Goal: Information Seeking & Learning: Learn about a topic

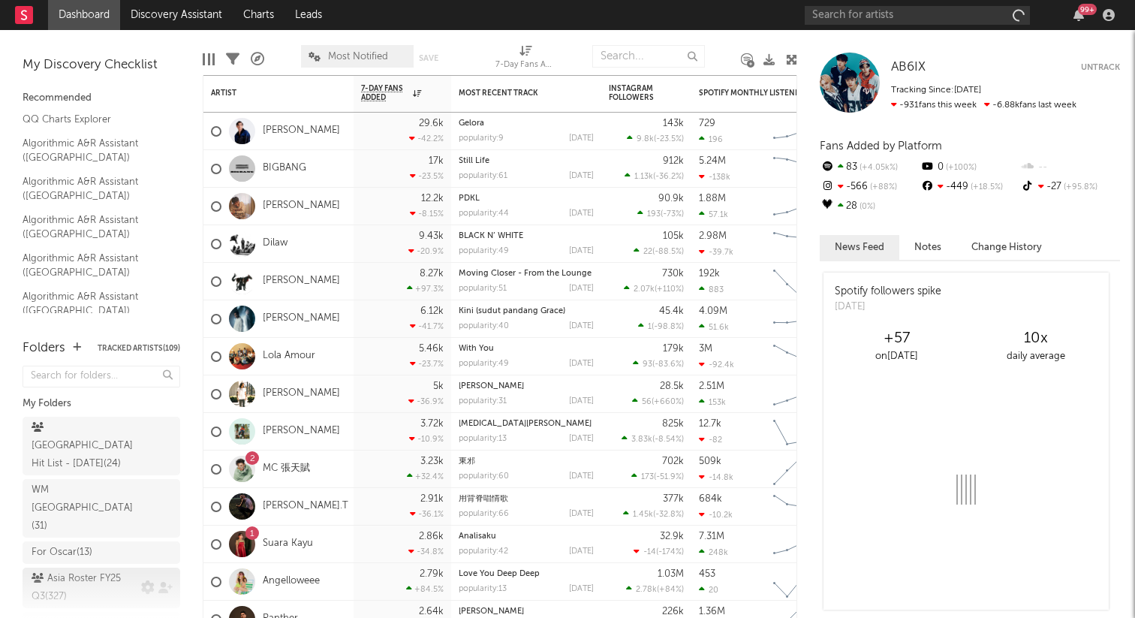
click at [91, 570] on div "Asia Roster FY25 Q3 ( 327 )" at bounding box center [85, 588] width 106 height 36
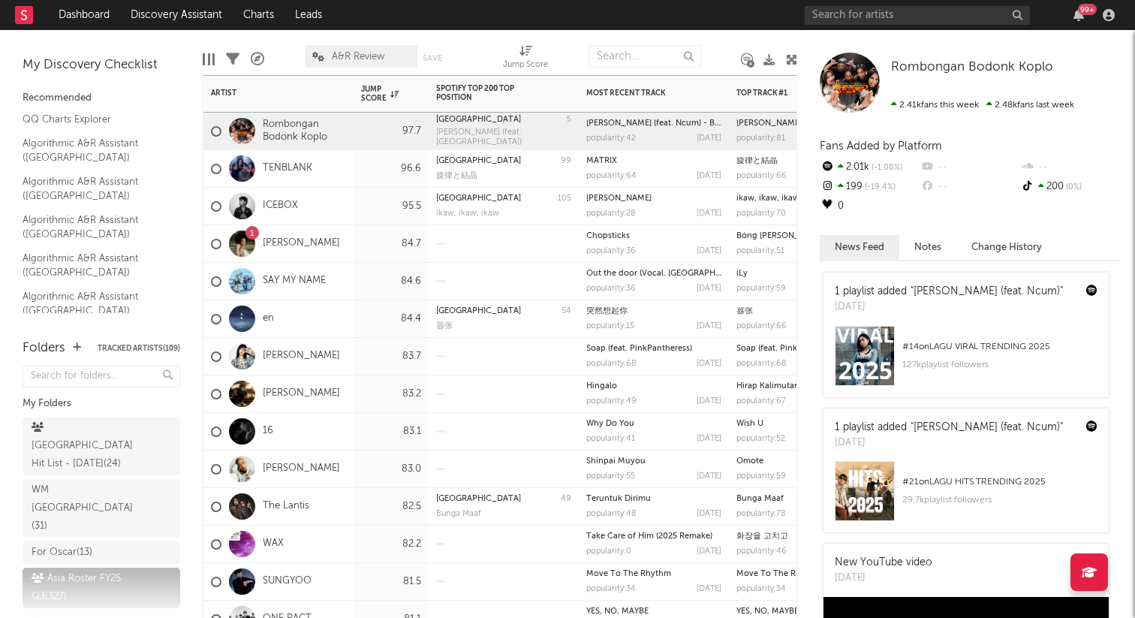
click at [330, 435] on div "16" at bounding box center [278, 432] width 150 height 38
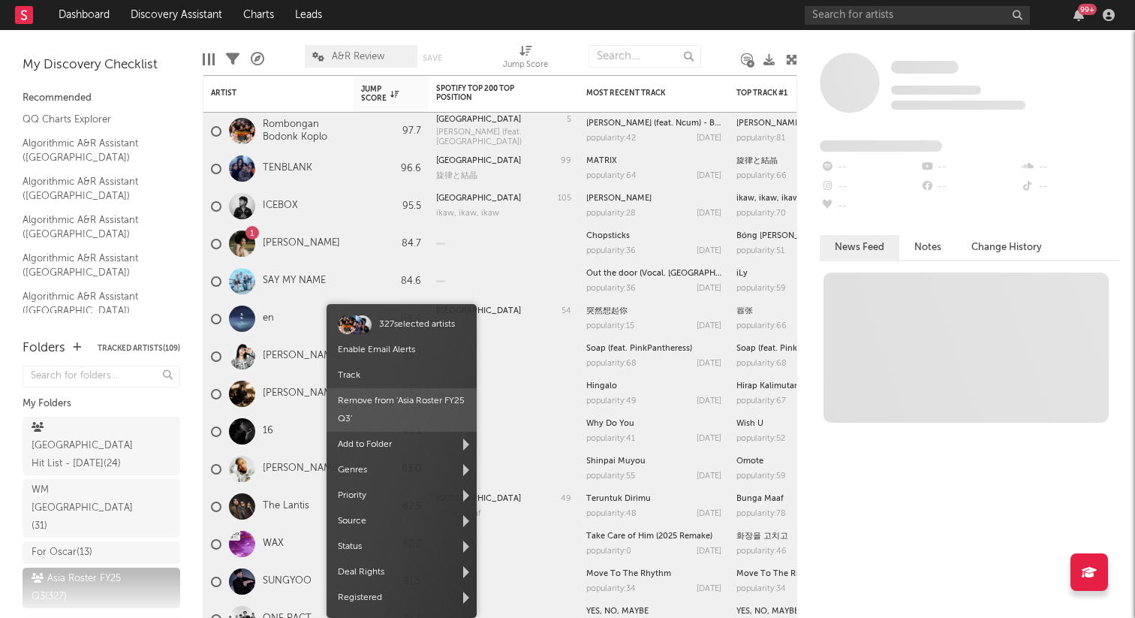
click at [381, 416] on span "Remove from ' Asia Roster FY25 Q3 '" at bounding box center [402, 410] width 150 height 44
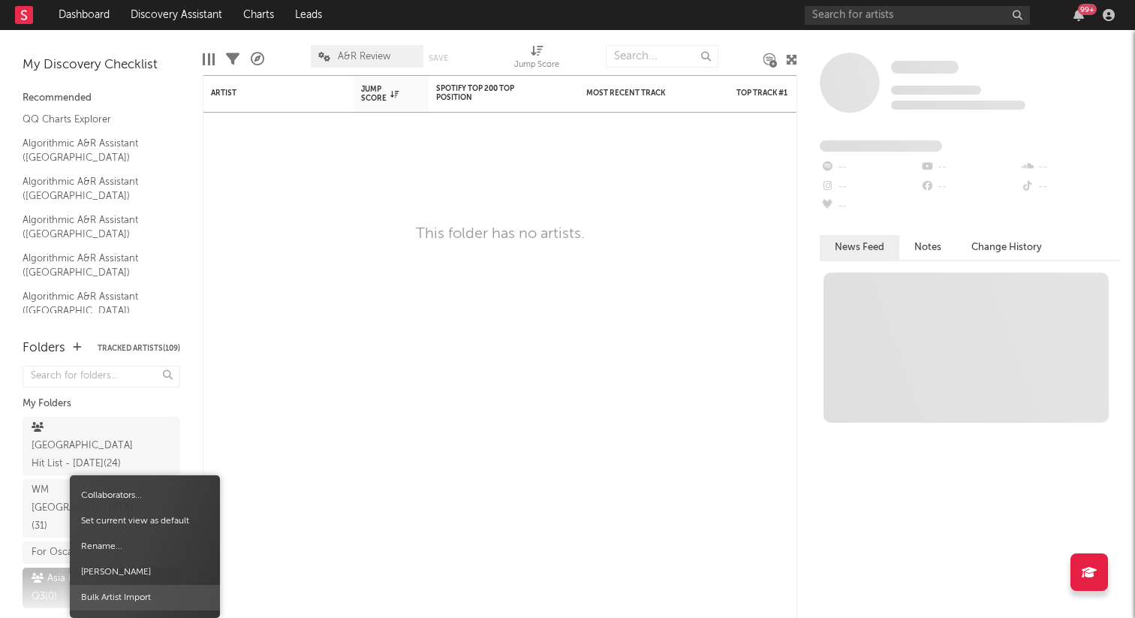
click at [120, 595] on span "Bulk Artist Import" at bounding box center [145, 598] width 150 height 26
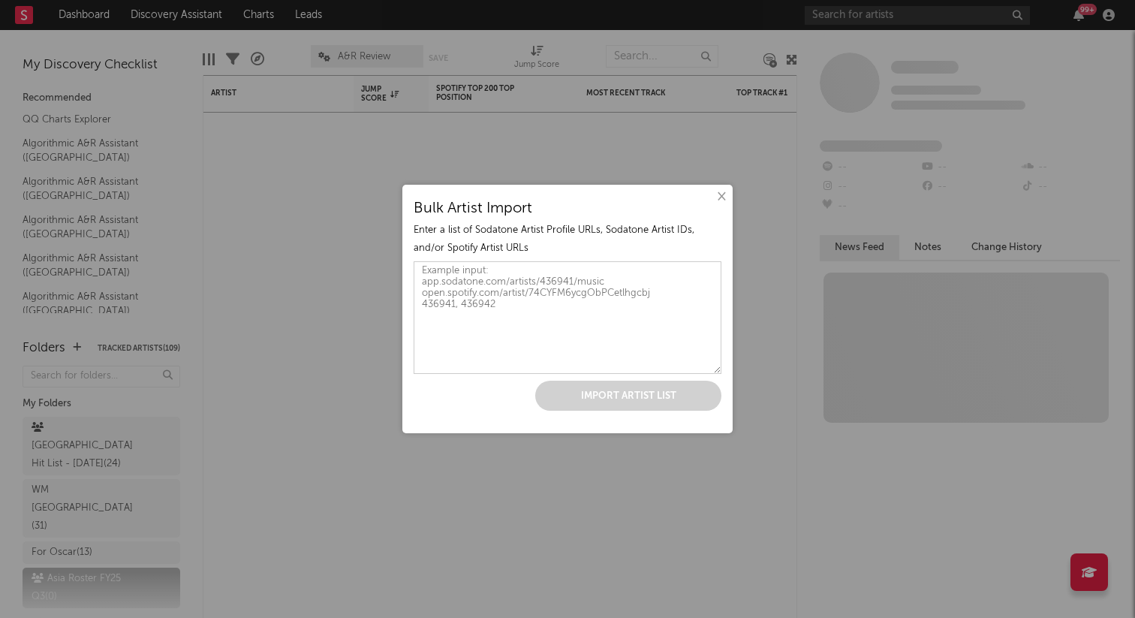
click at [587, 236] on div "Enter a list of Sodatone Artist Profile URLs, Sodatone Artist IDs, and/or Spoti…" at bounding box center [568, 239] width 308 height 36
click at [555, 319] on textarea at bounding box center [568, 317] width 308 height 113
paste textarea "https://open.spotify.com/artist/5gjVxMSvUPmjSPX95sl2Sr?si=LE784u-YTvGzEt7mfRjOY…"
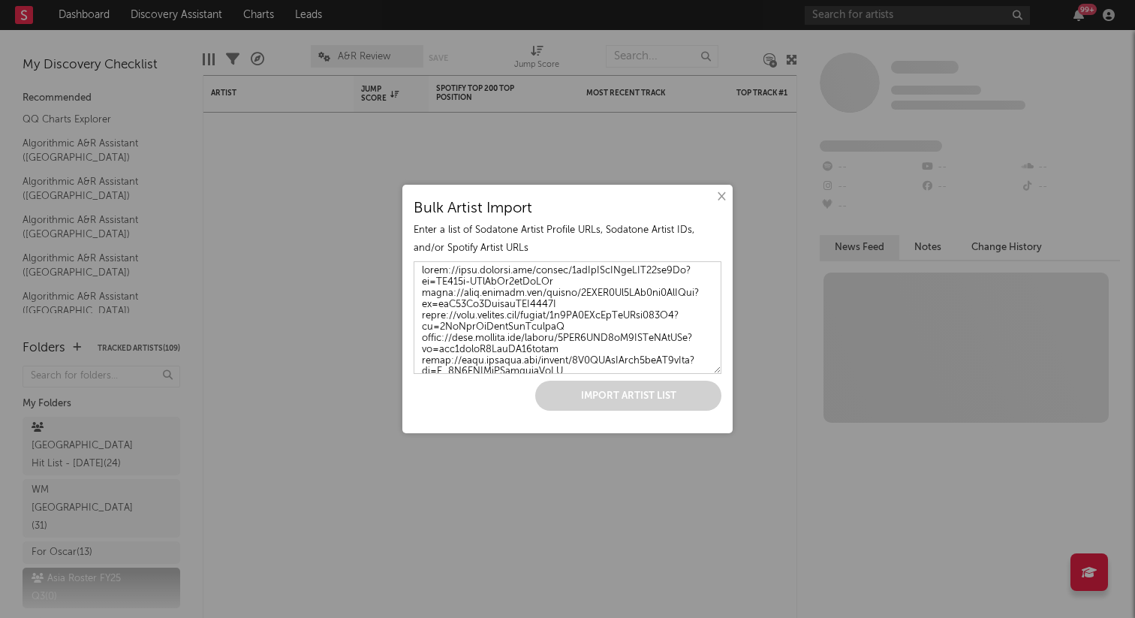
scroll to position [5413, 0]
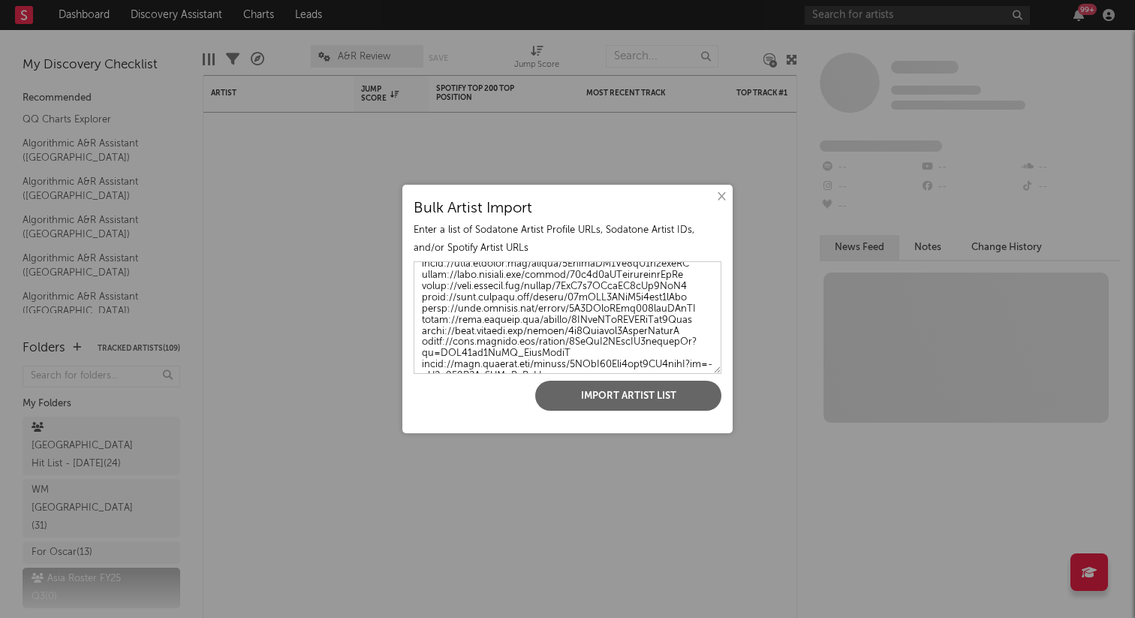
type textarea "https://open.spotify.com/artist/5gjVxMSvUPmjSPX95sl2Sr?si=LE784u-YTvGzEt7mfRjOY…"
click at [571, 405] on button "Import Artist List" at bounding box center [628, 396] width 186 height 30
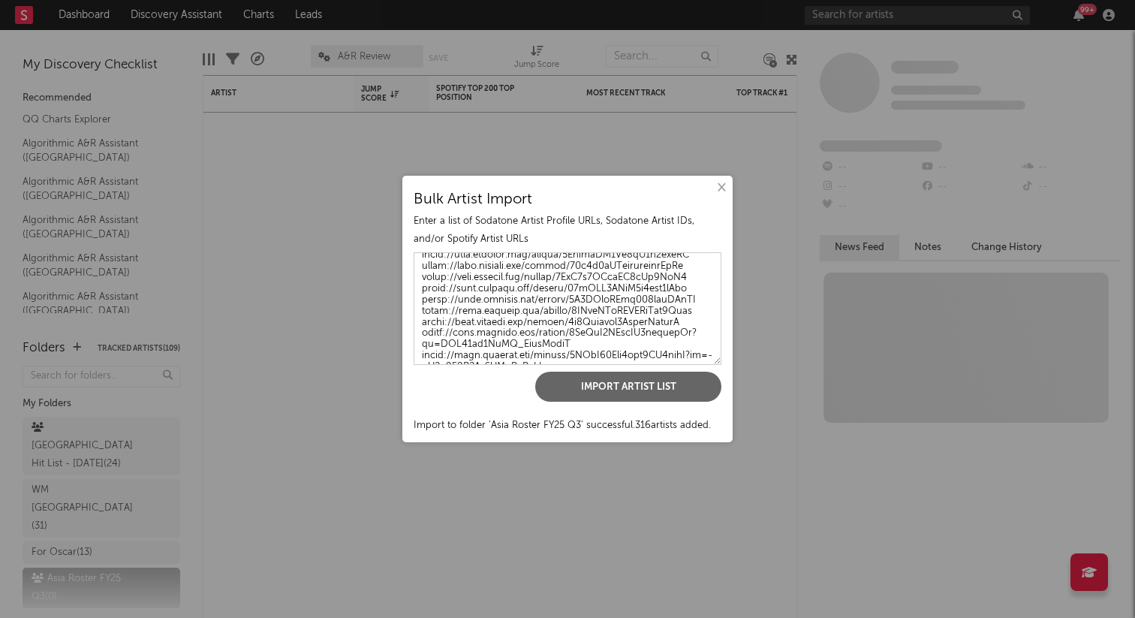
drag, startPoint x: 723, startPoint y: 185, endPoint x: 687, endPoint y: 381, distance: 198.5
click at [687, 381] on div "× Bulk Artist Import Enter a list of Sodatone Artist Profile URLs, Sodatone Art…" at bounding box center [567, 309] width 330 height 267
click at [725, 188] on button "×" at bounding box center [721, 187] width 17 height 17
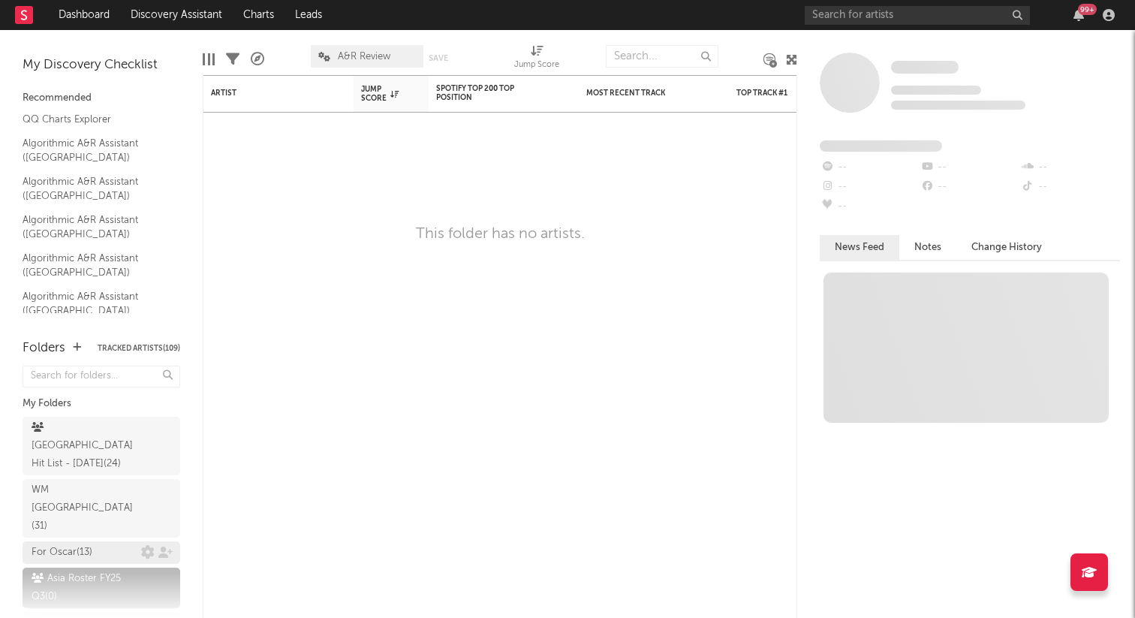
click at [73, 544] on div "For Oscar ( 13 )" at bounding box center [62, 553] width 61 height 18
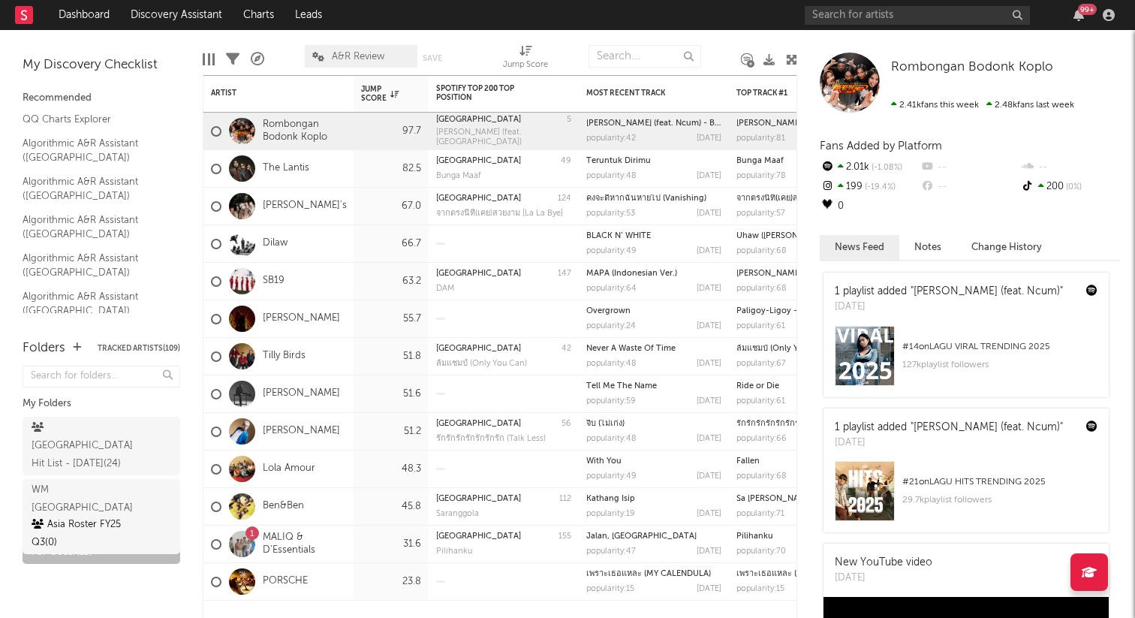
click at [85, 568] on div "Asia Roster FY25 Q3 ( 0 )" at bounding box center [102, 588] width 158 height 41
click at [104, 570] on div "Asia Roster FY25 Q3 ( 0 )" at bounding box center [85, 588] width 106 height 36
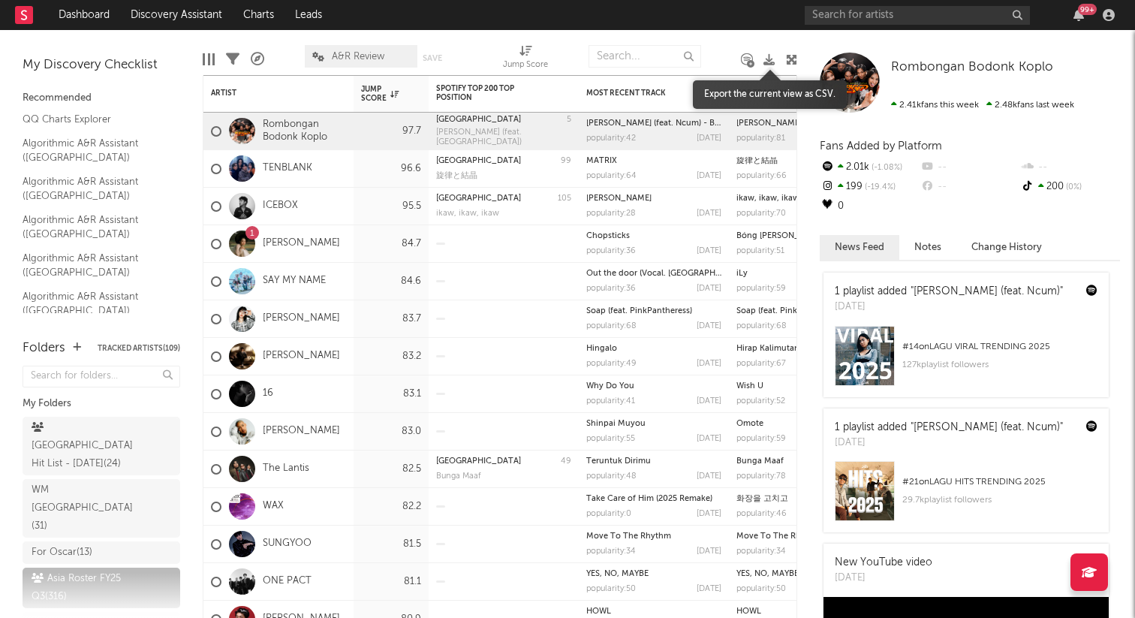
click at [764, 56] on icon at bounding box center [769, 59] width 11 height 11
click at [381, 59] on span "A&R Review" at bounding box center [358, 57] width 53 height 10
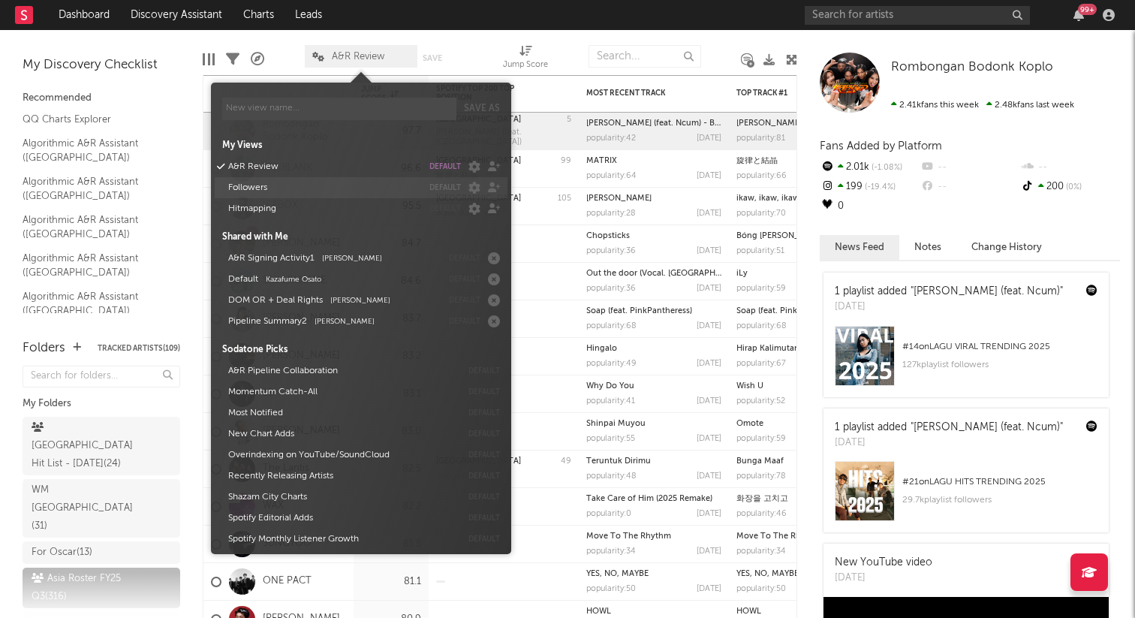
click at [255, 192] on button "Followers" at bounding box center [322, 187] width 199 height 21
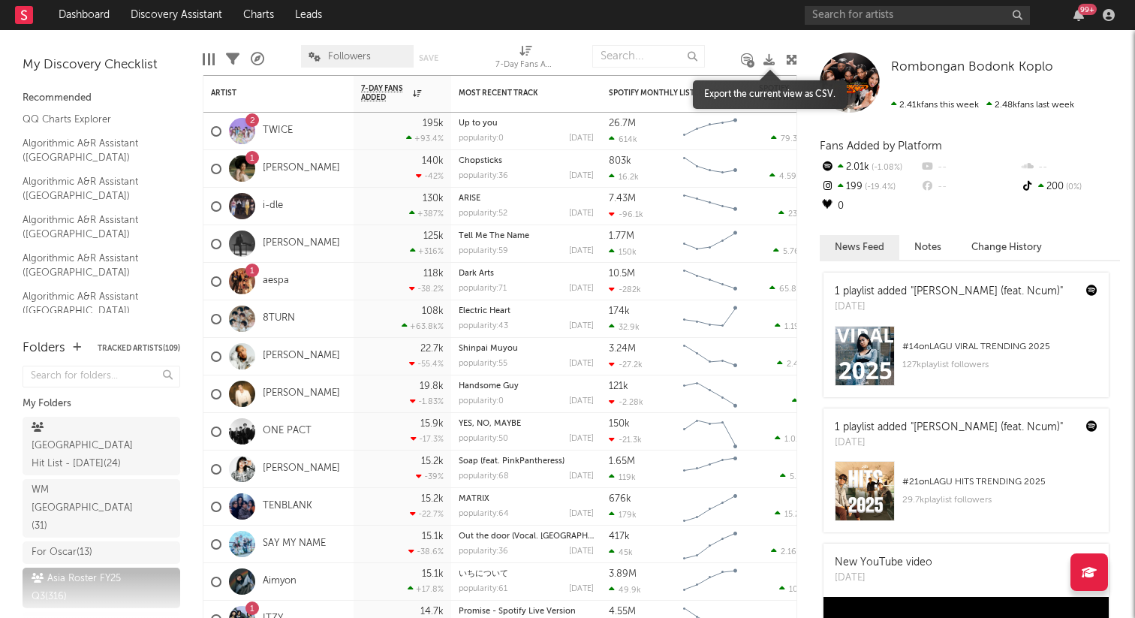
click at [774, 59] on icon at bounding box center [769, 59] width 11 height 11
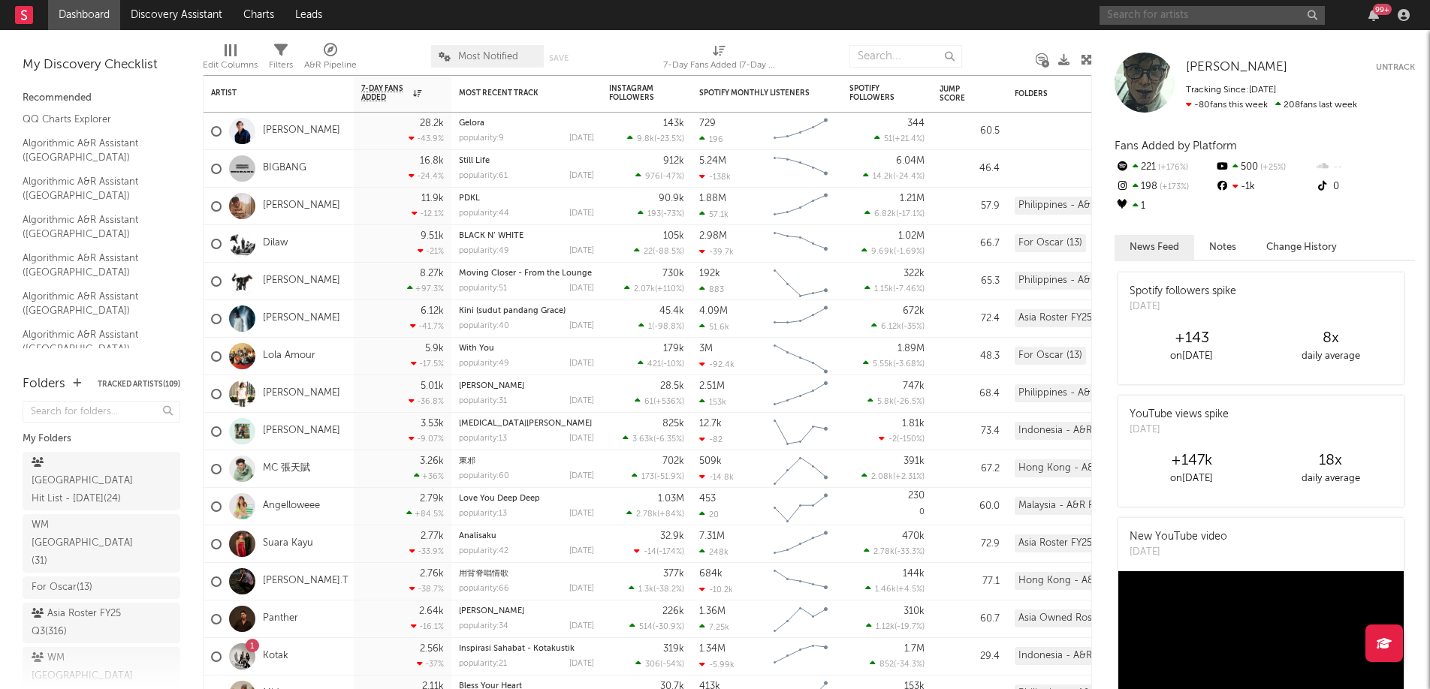
click at [1224, 20] on input "text" at bounding box center [1211, 15] width 225 height 19
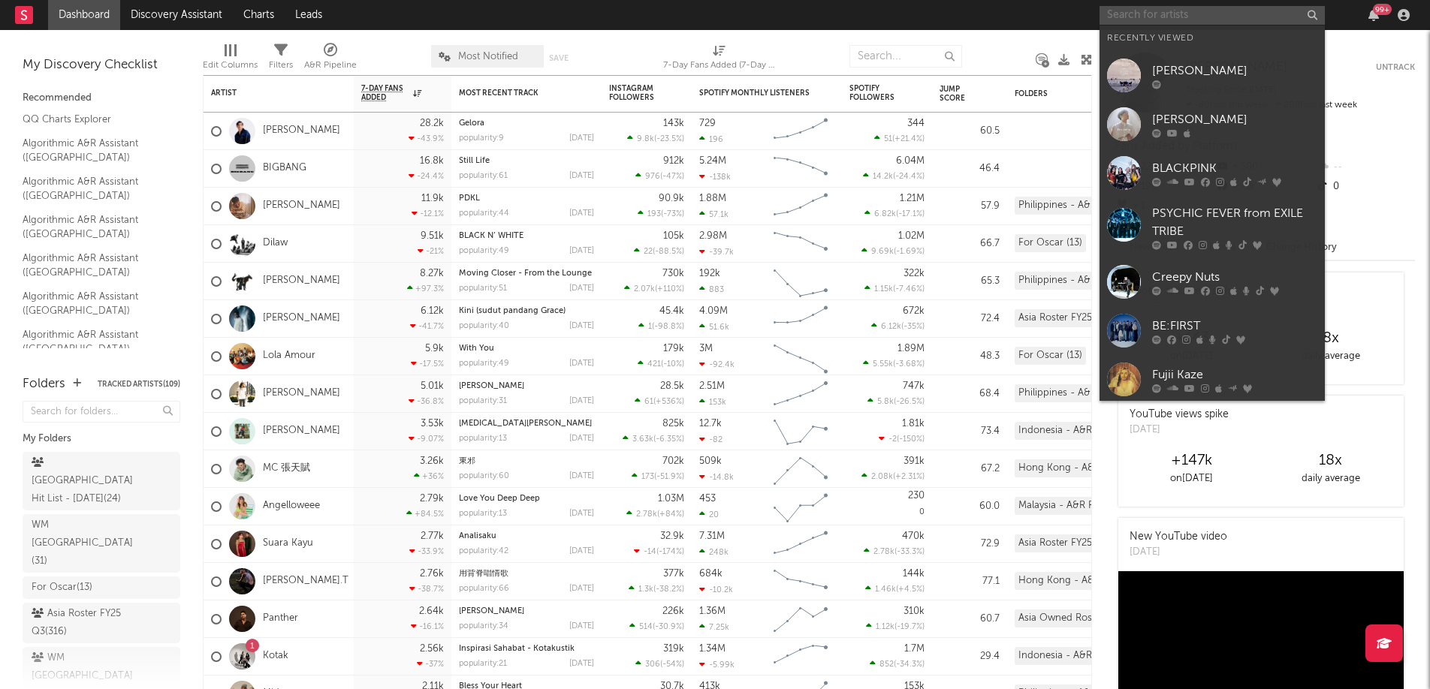
paste input "[PERSON_NAME]"
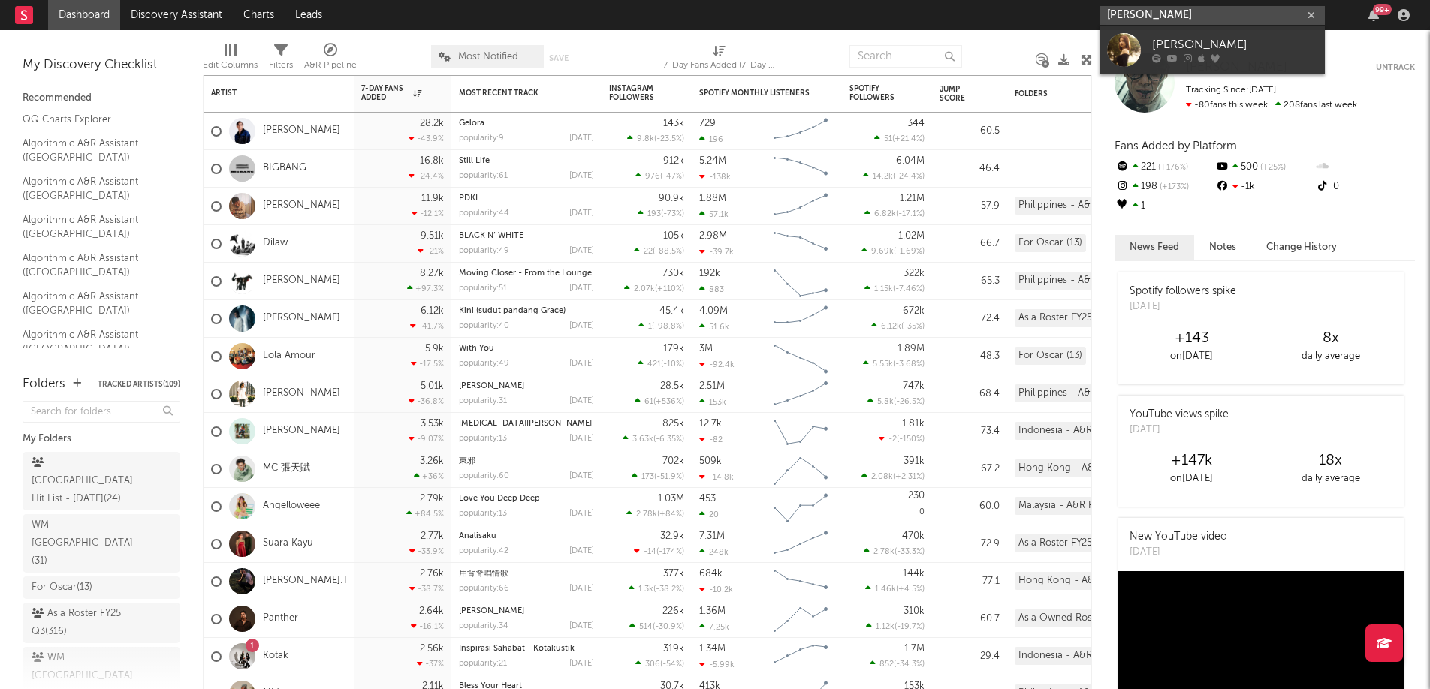
type input "[PERSON_NAME]"
click at [1198, 56] on icon at bounding box center [1201, 58] width 7 height 9
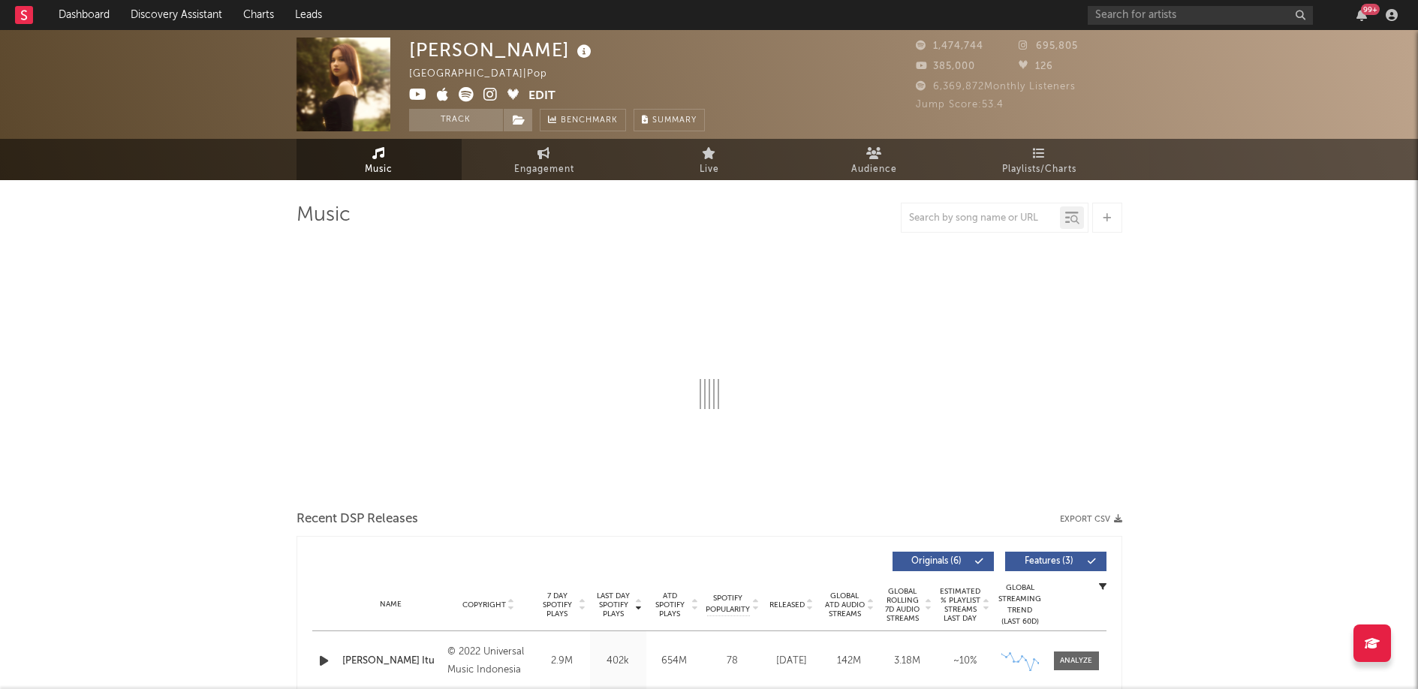
select select "6m"
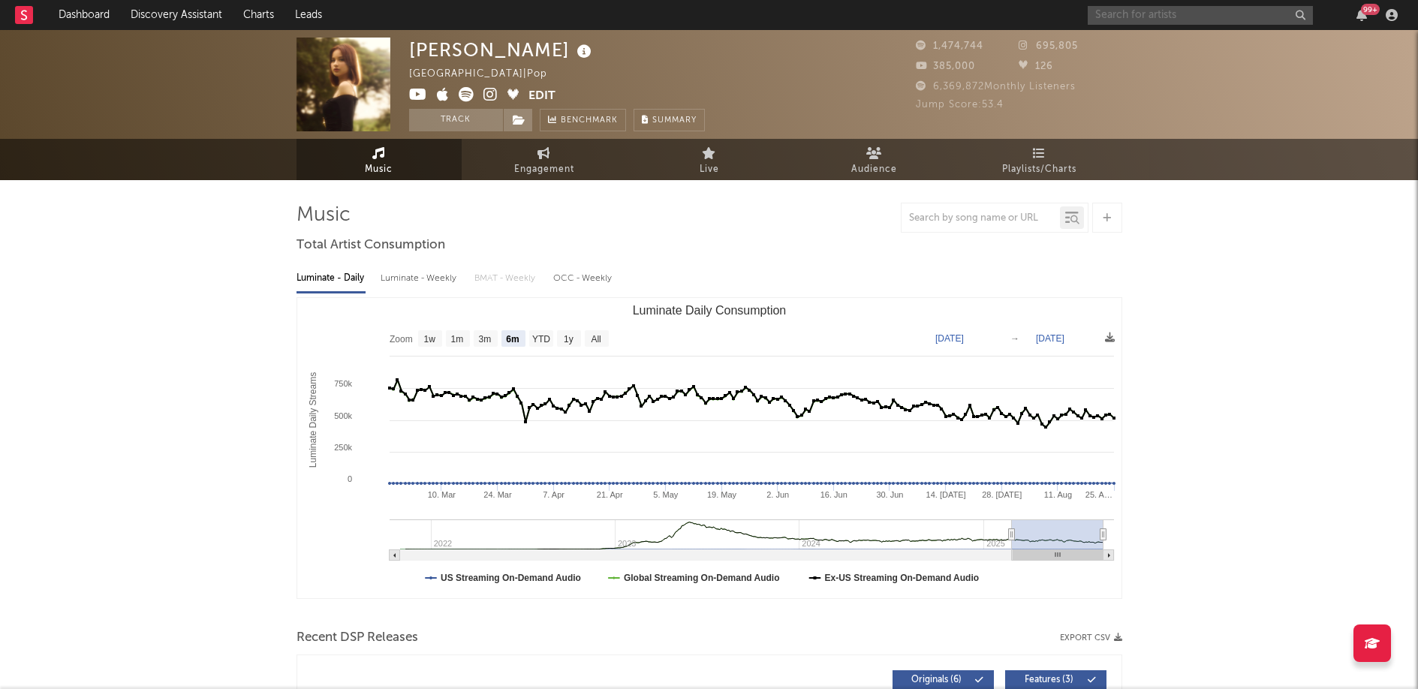
click at [1206, 10] on input "text" at bounding box center [1200, 15] width 225 height 19
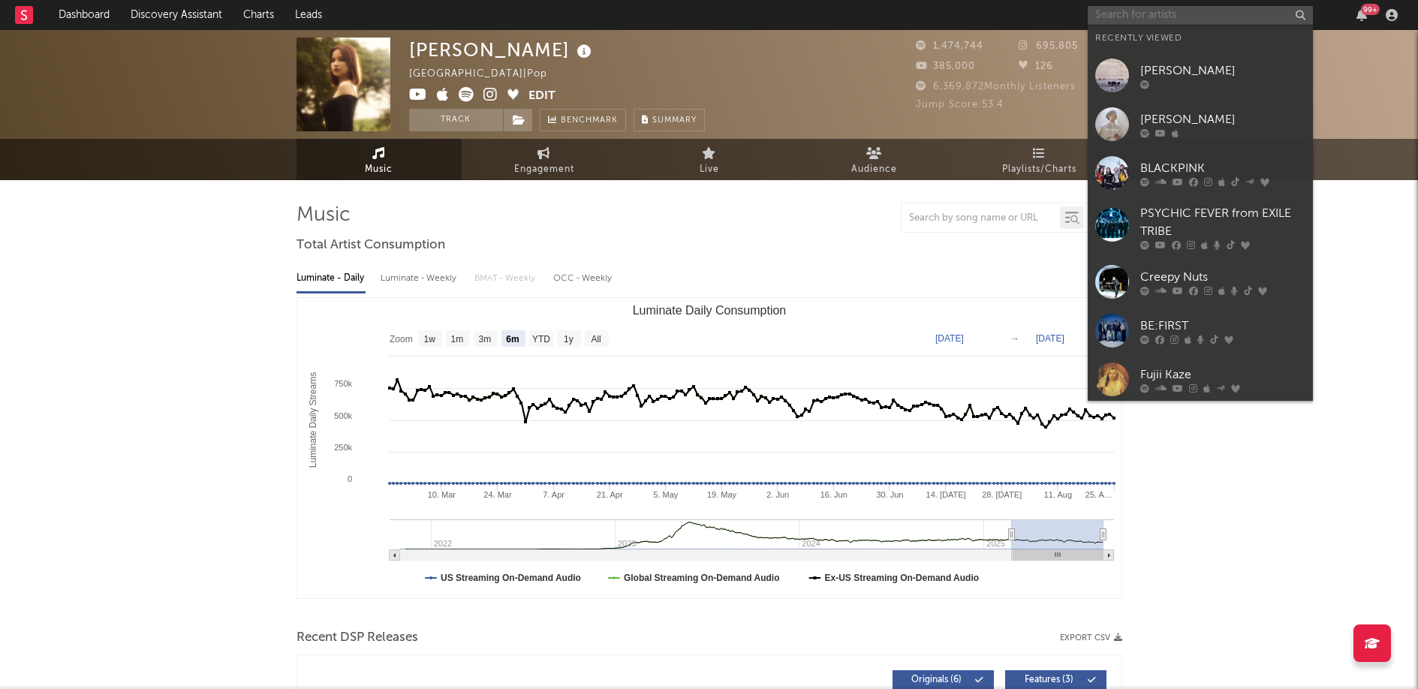
paste input "Lyodra"
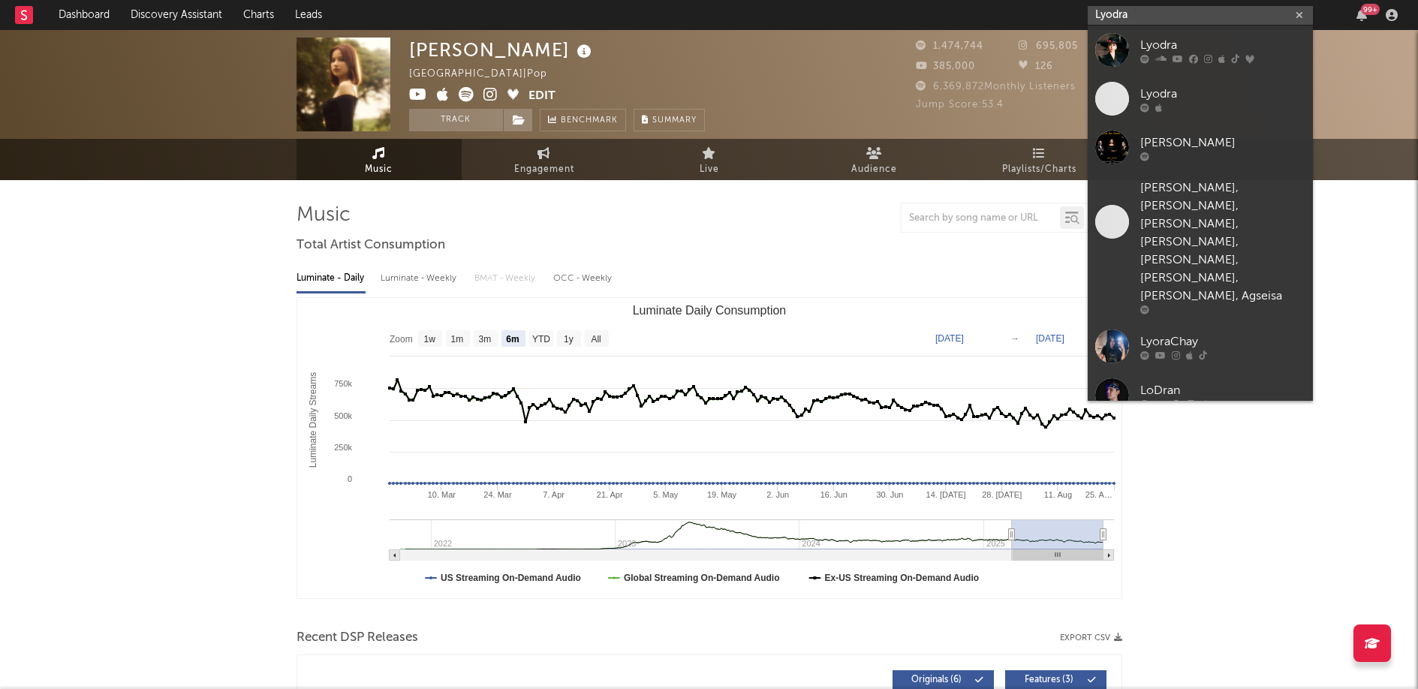
type input "Lyodra"
click at [1169, 53] on div "Lyodra" at bounding box center [1222, 45] width 165 height 18
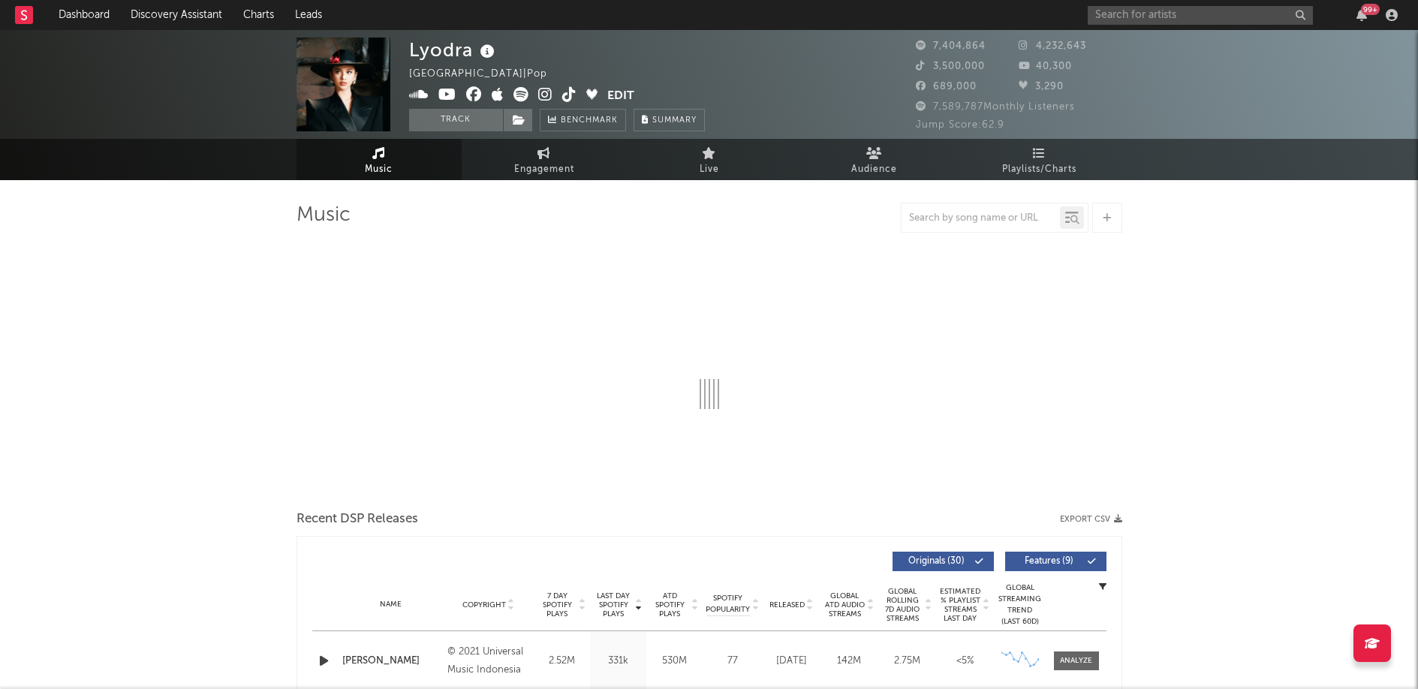
select select "6m"
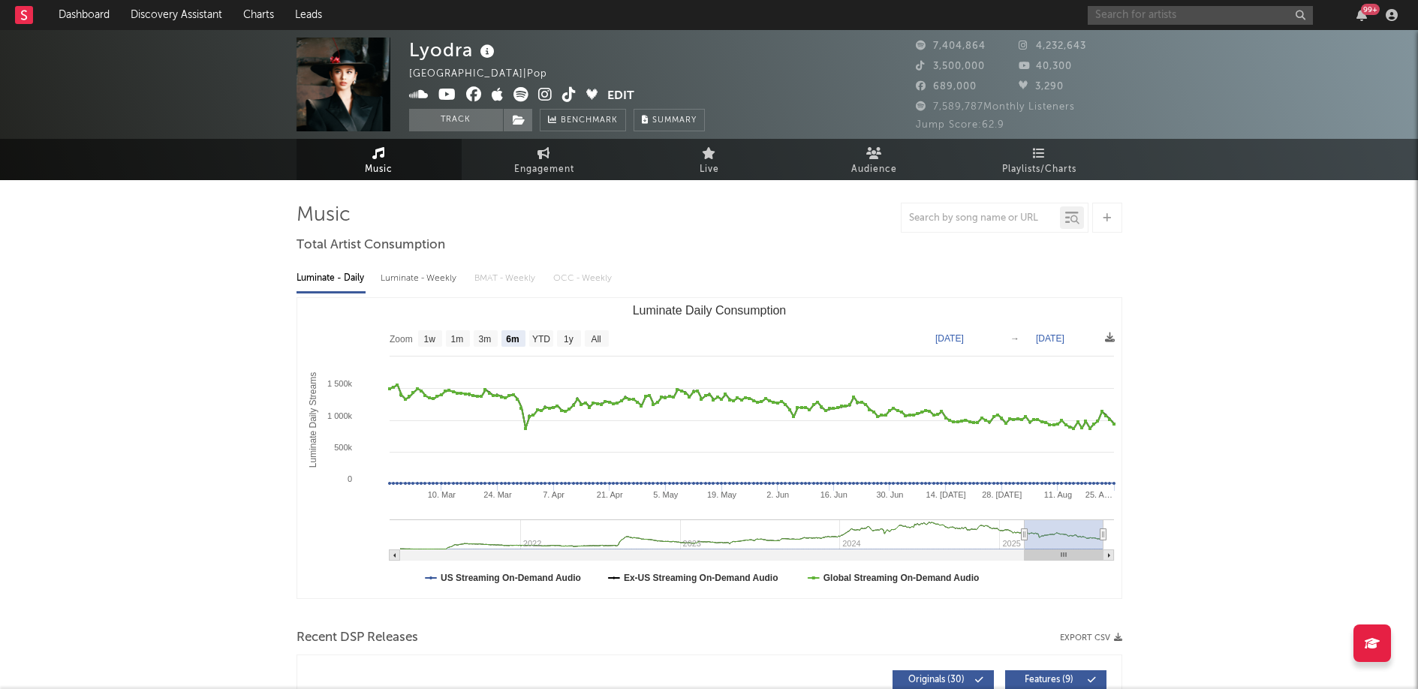
click at [1202, 14] on input "text" at bounding box center [1200, 15] width 225 height 19
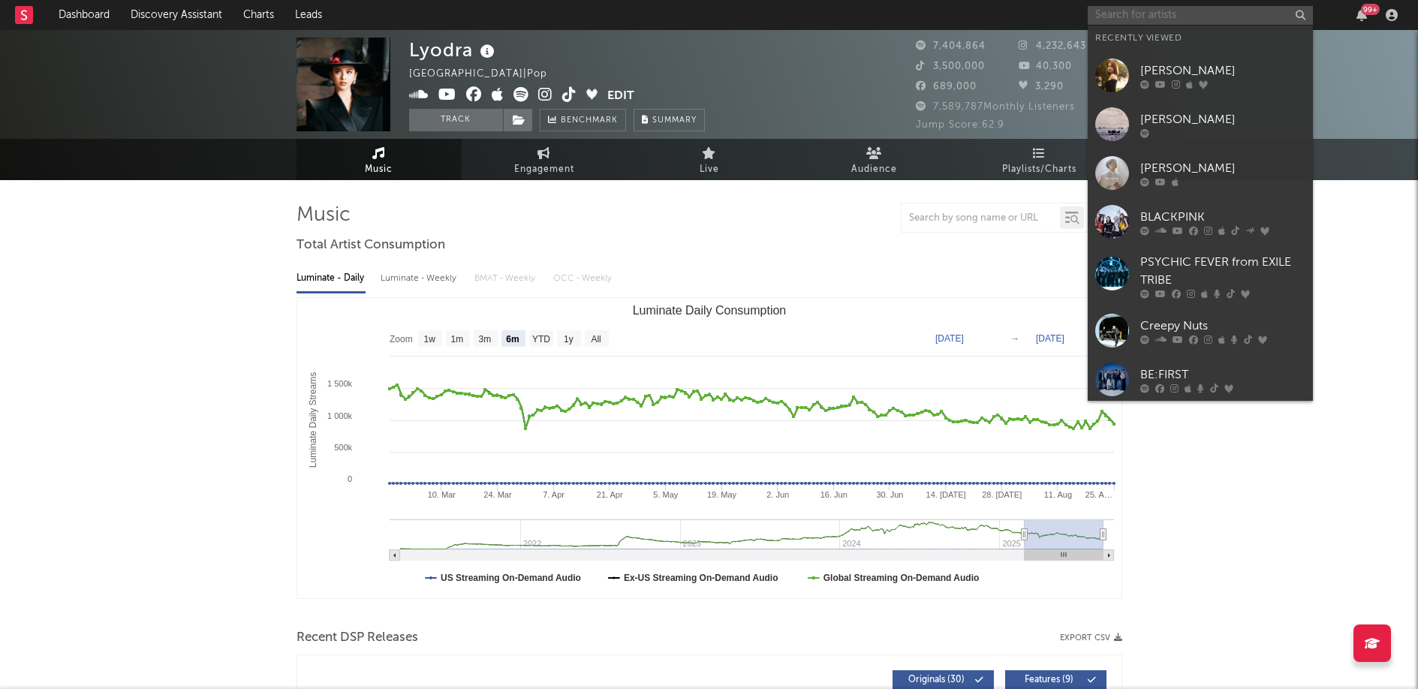
paste input "Mahalini"
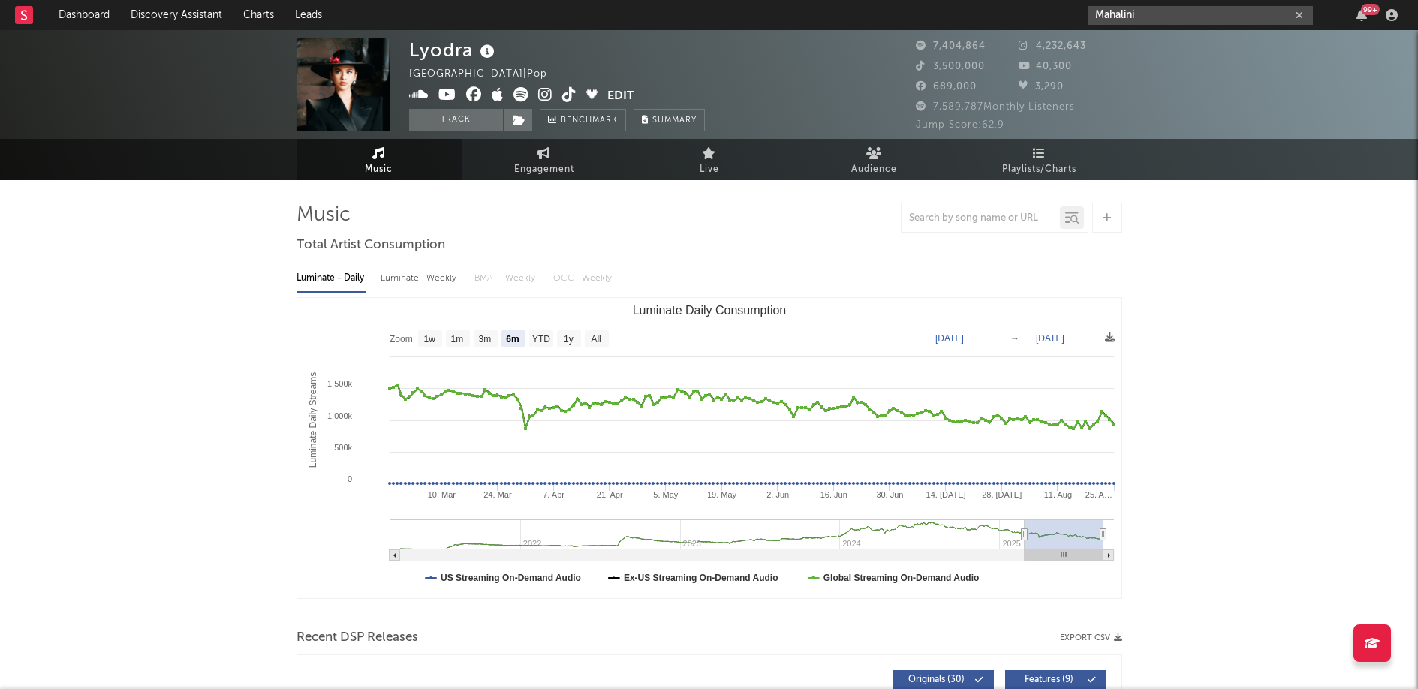
click at [1157, 22] on input "Mahalini" at bounding box center [1200, 15] width 225 height 19
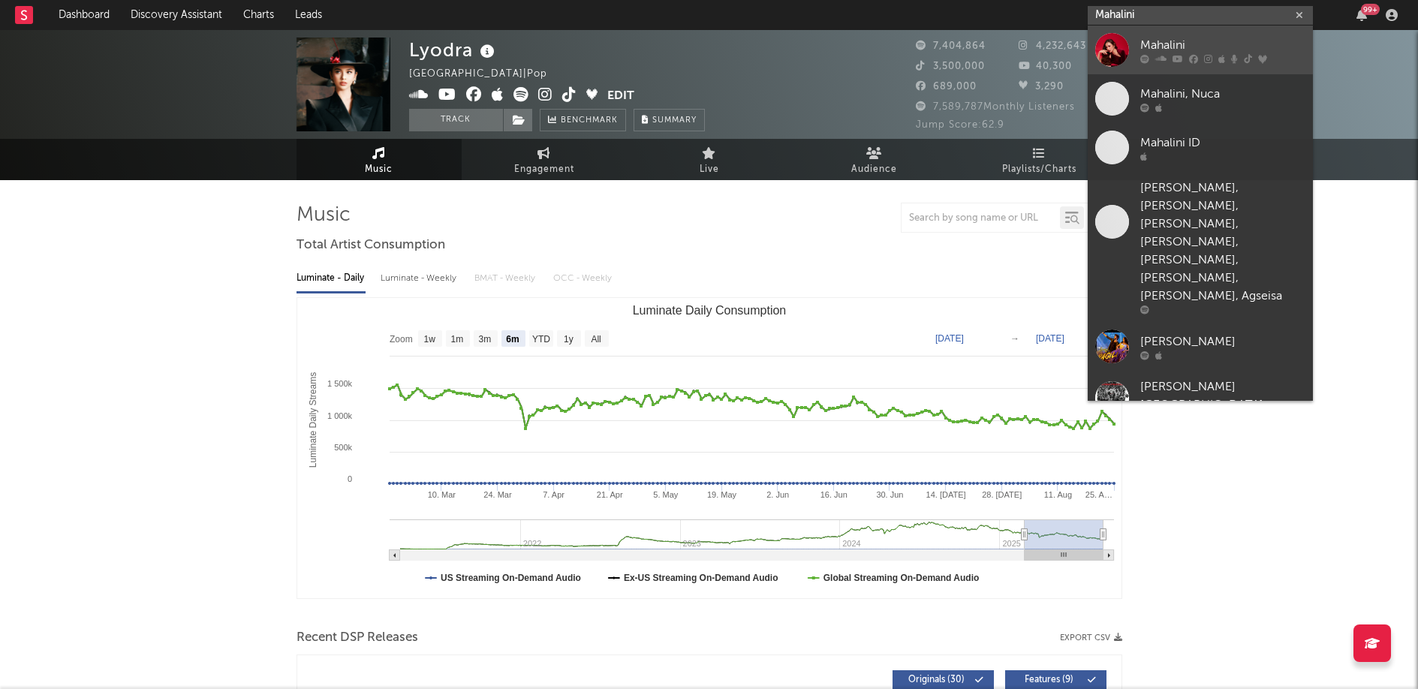
type input "Mahalini"
click at [1164, 65] on link "Mahalini" at bounding box center [1200, 50] width 225 height 49
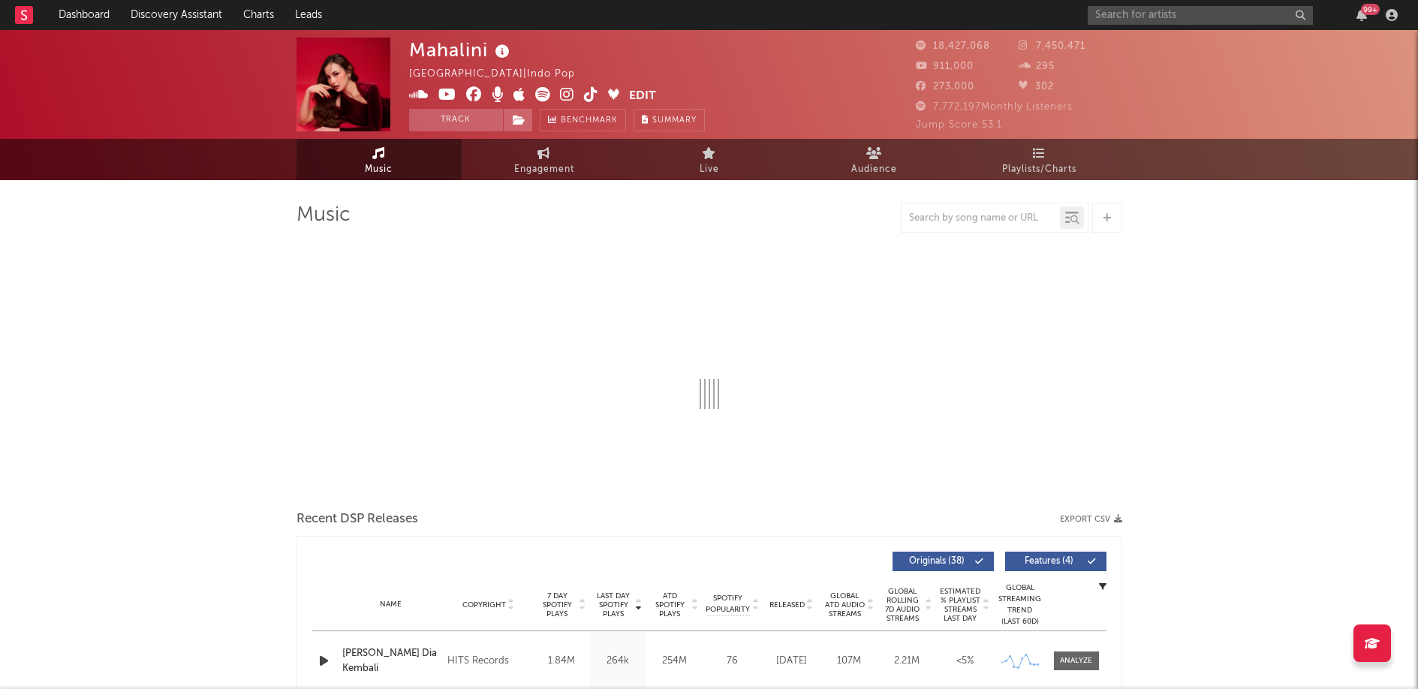
select select "6m"
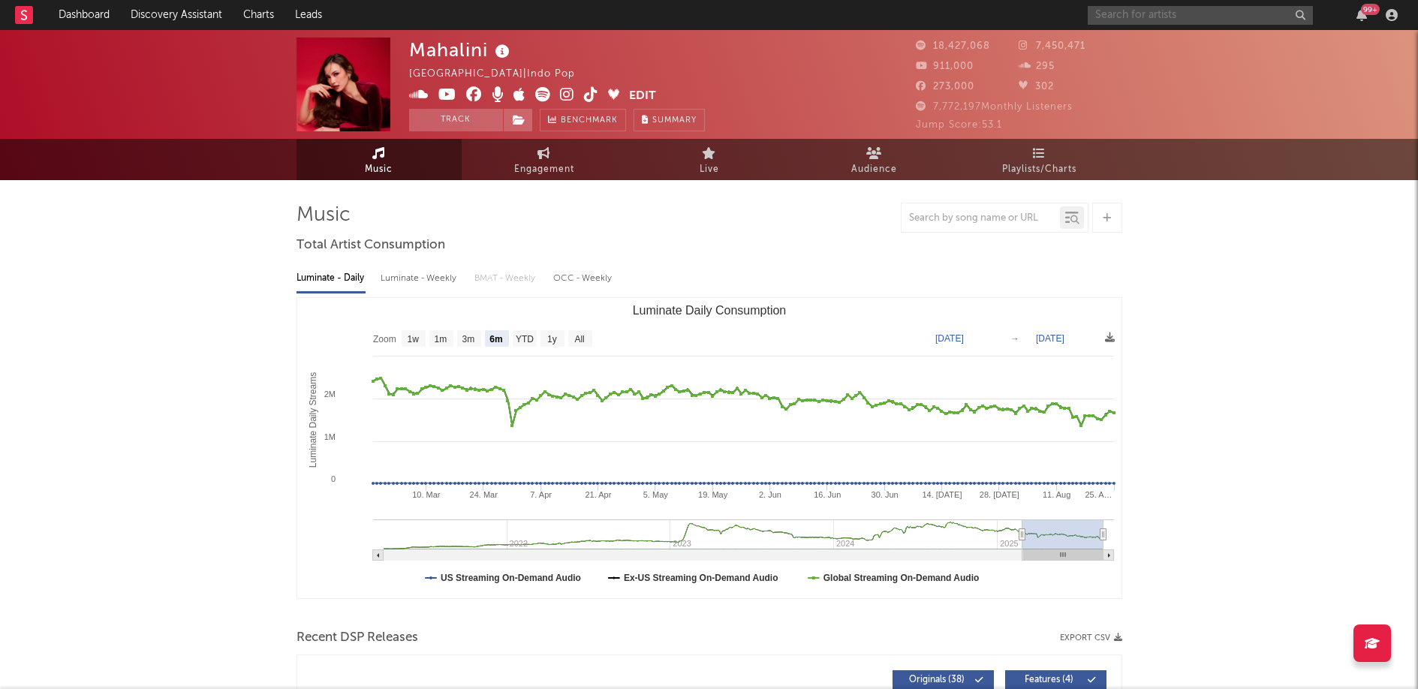
click at [1237, 11] on input "text" at bounding box center [1200, 15] width 225 height 19
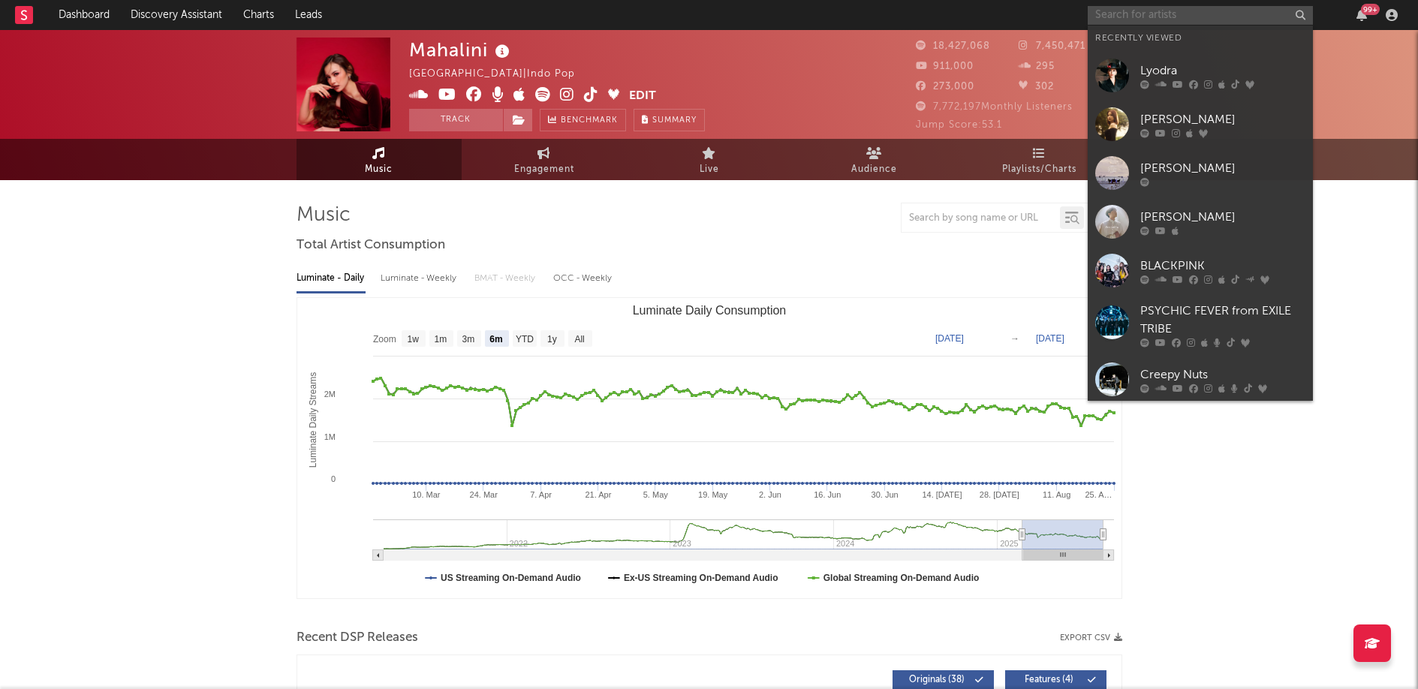
paste input "[PERSON_NAME]"
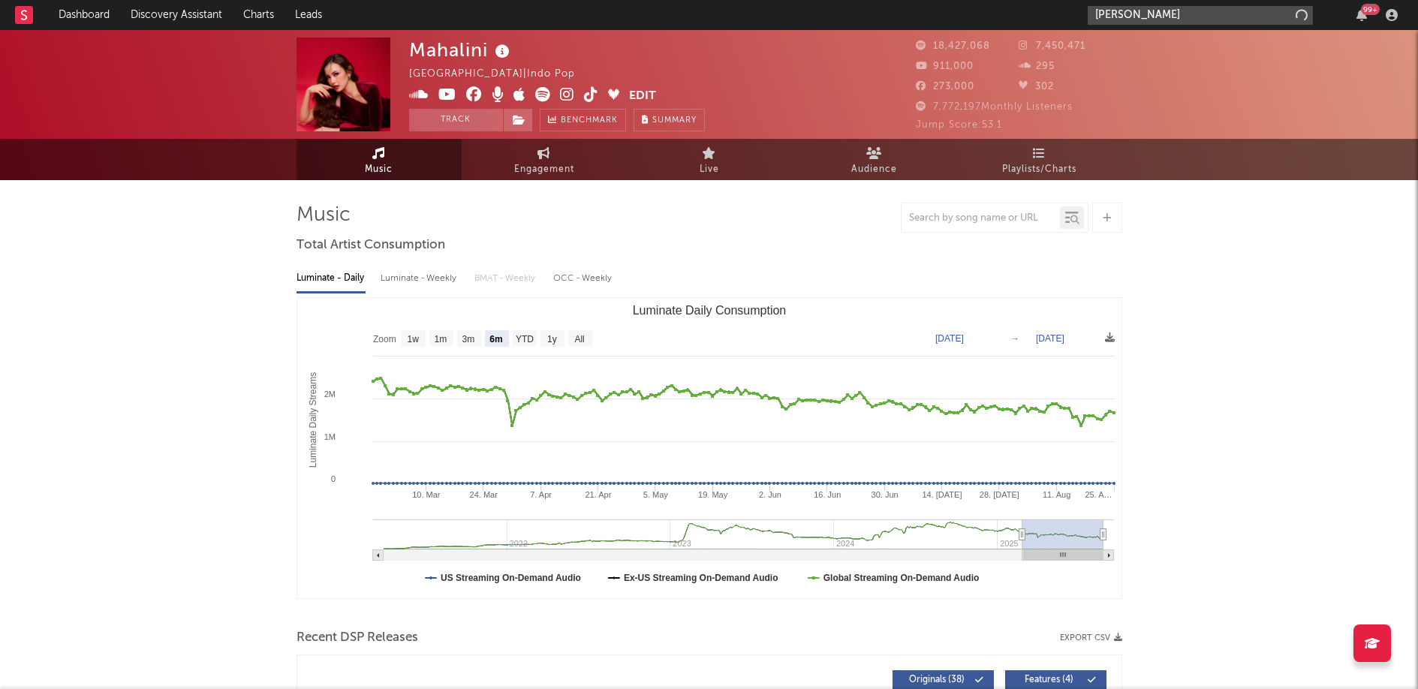
click at [1179, 19] on input "[PERSON_NAME]" at bounding box center [1200, 15] width 225 height 19
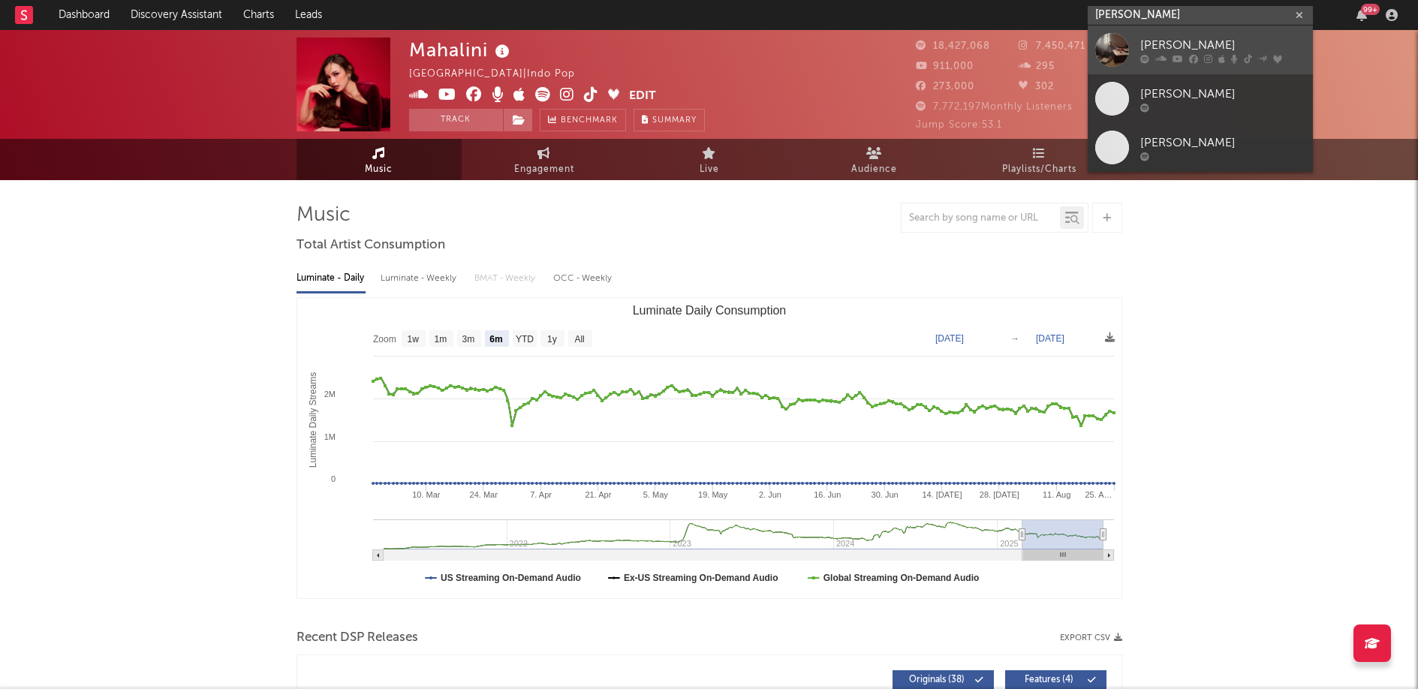
type input "[PERSON_NAME]"
click at [1163, 36] on div "[PERSON_NAME]" at bounding box center [1222, 45] width 165 height 18
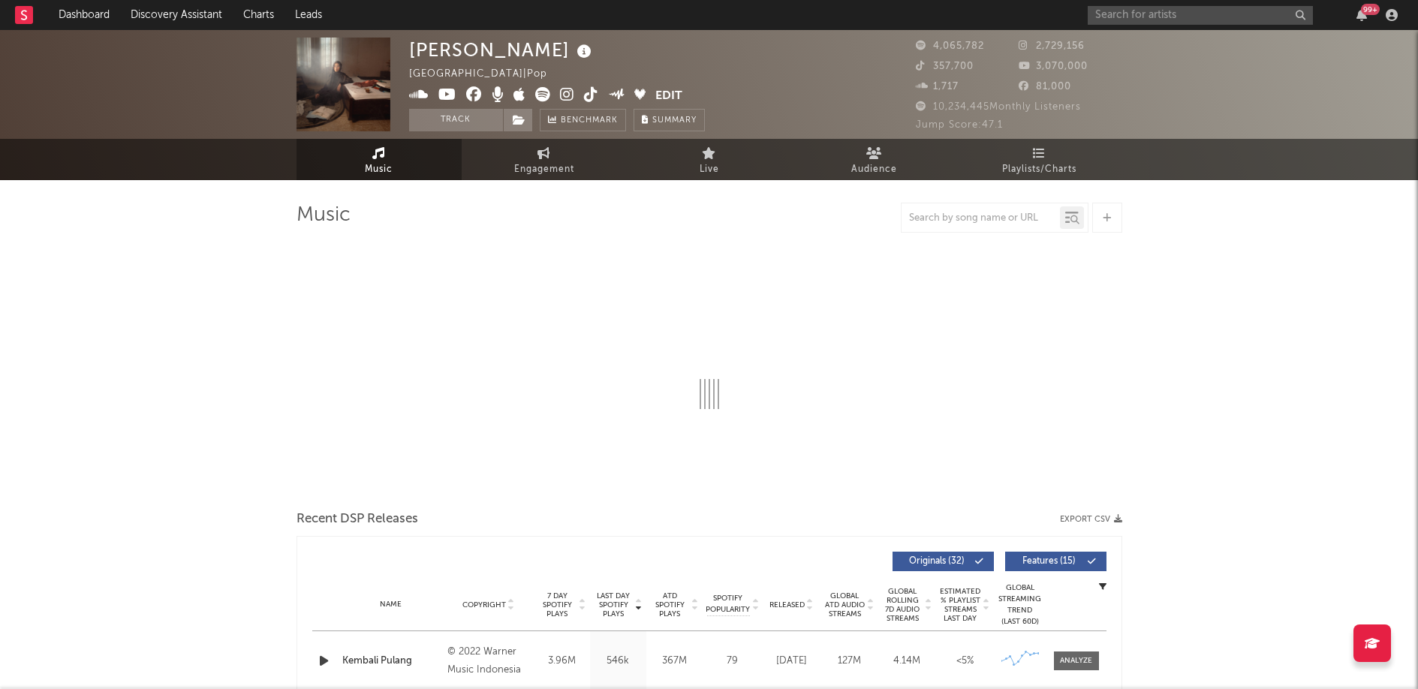
select select "6m"
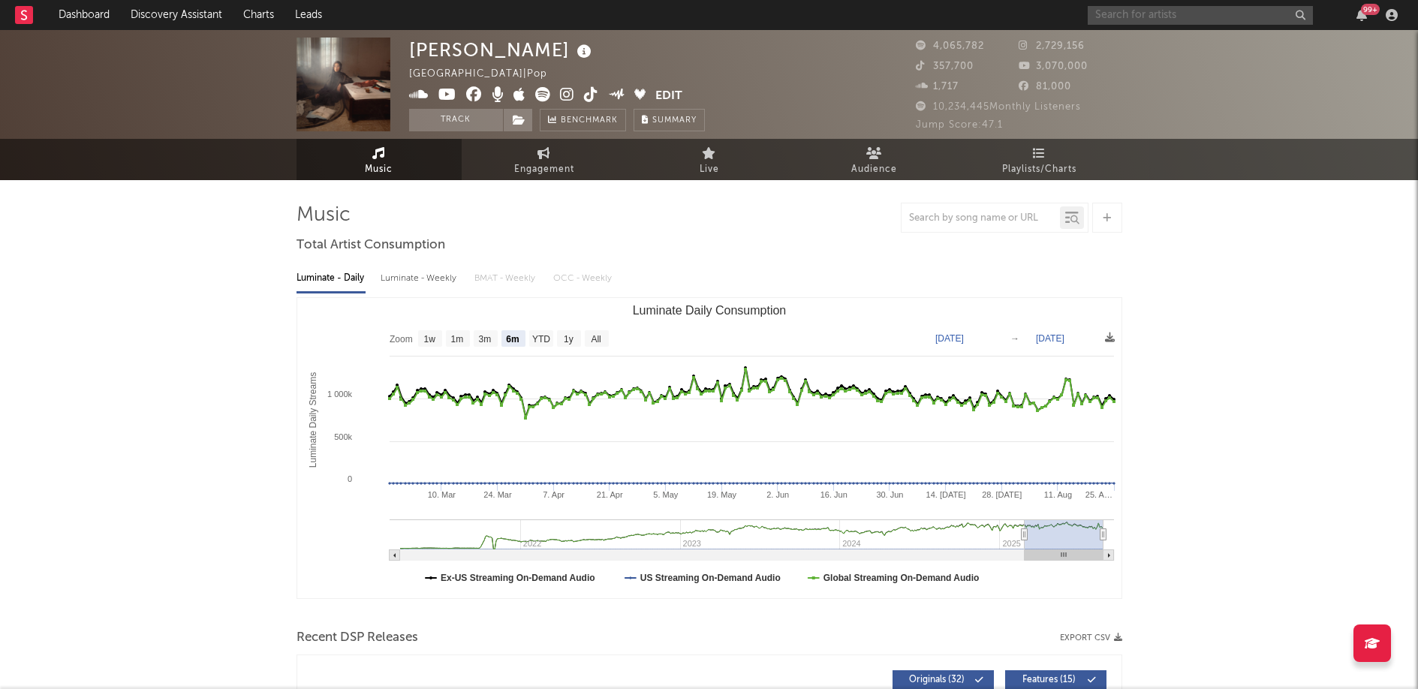
click at [1202, 10] on input "text" at bounding box center [1200, 15] width 225 height 19
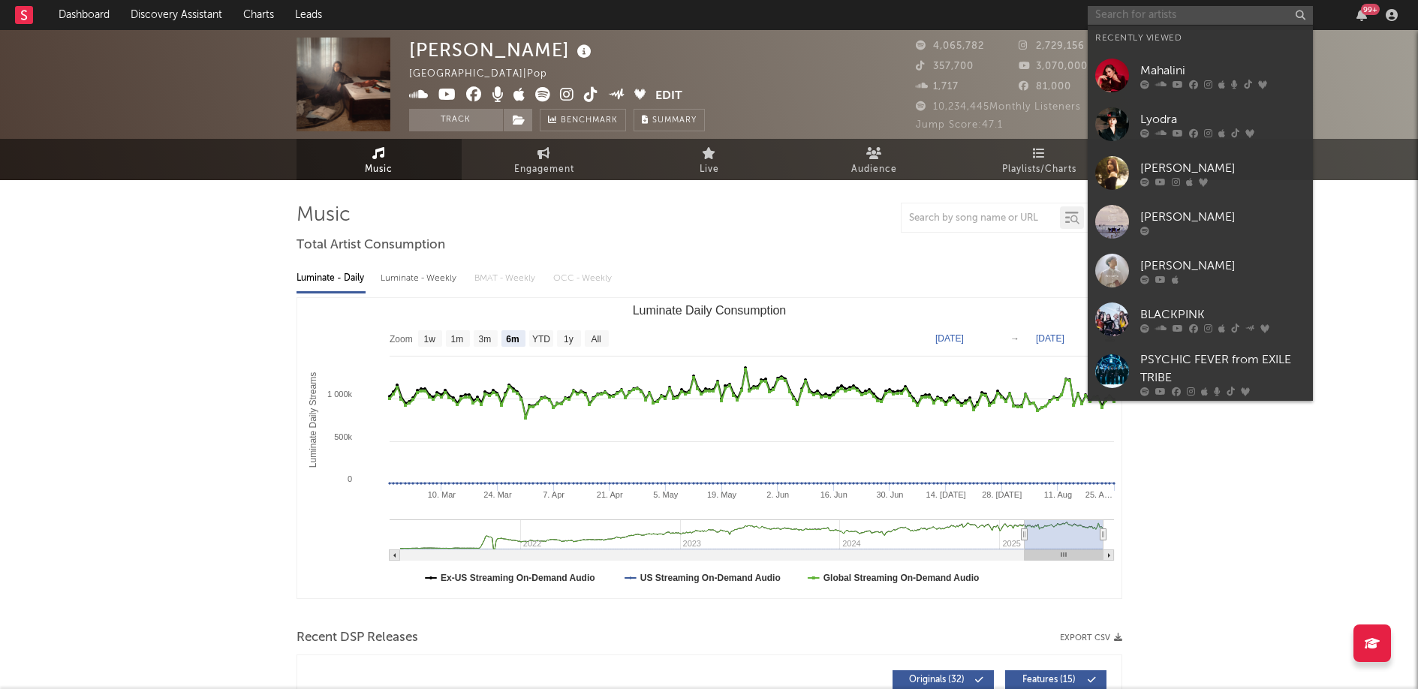
paste input "[PERSON_NAME]"
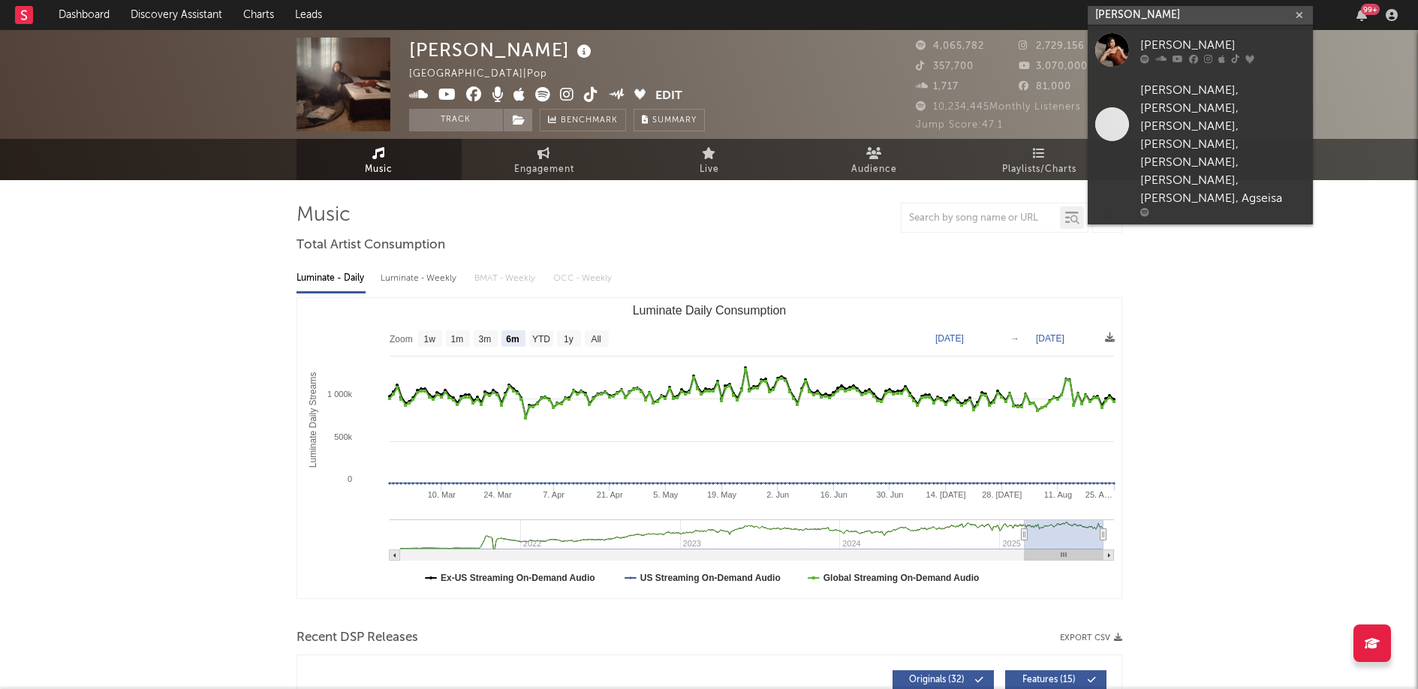
click at [1184, 19] on input "[PERSON_NAME]" at bounding box center [1200, 15] width 225 height 19
type input "[PERSON_NAME]"
click at [1185, 50] on div "[PERSON_NAME]" at bounding box center [1222, 45] width 165 height 18
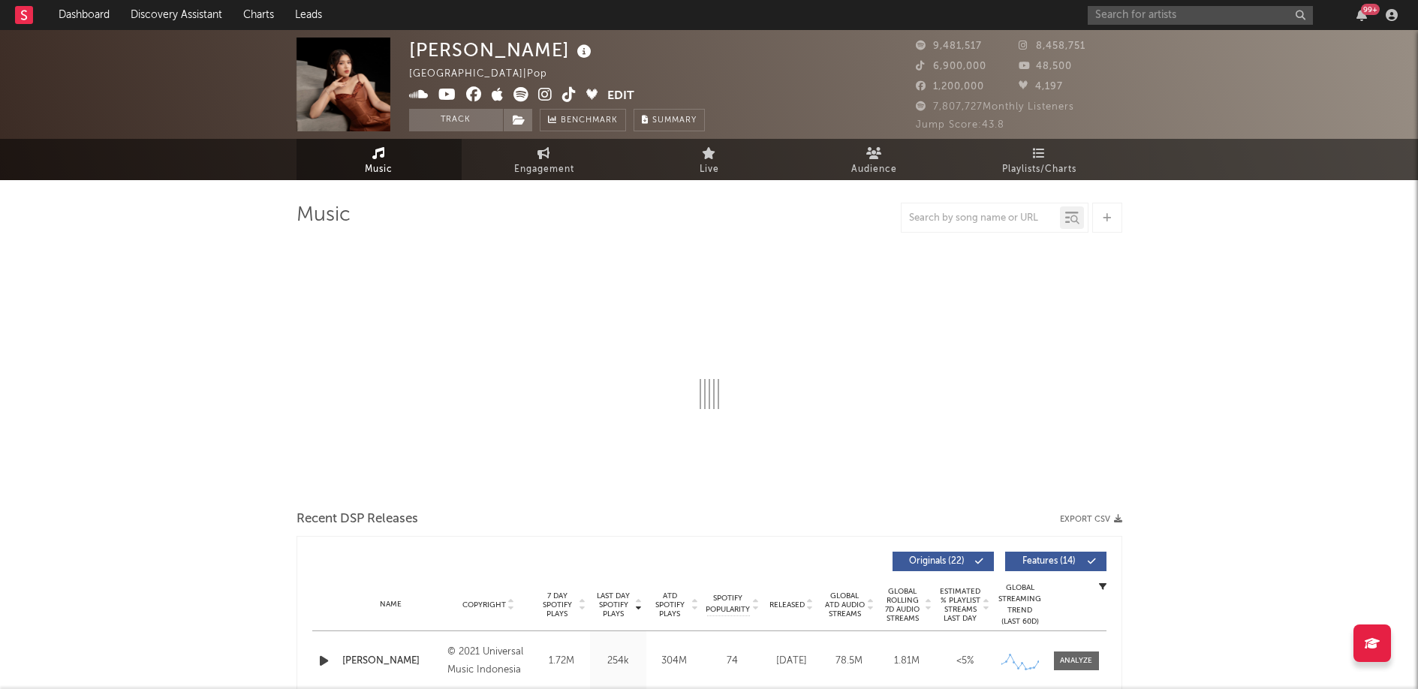
select select "6m"
